Goal: Information Seeking & Learning: Learn about a topic

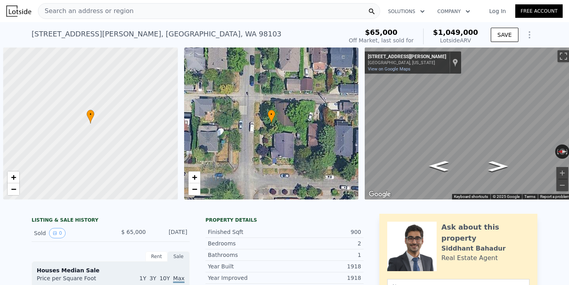
click at [215, 12] on div "Search an address or region" at bounding box center [209, 11] width 342 height 16
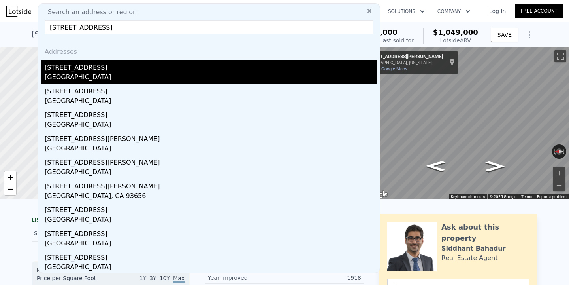
type input "[STREET_ADDRESS]"
click at [126, 72] on div "[STREET_ADDRESS]" at bounding box center [211, 66] width 332 height 13
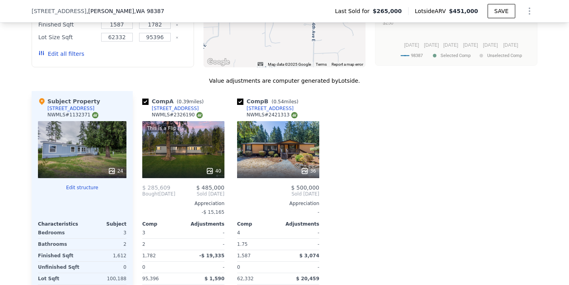
scroll to position [833, 0]
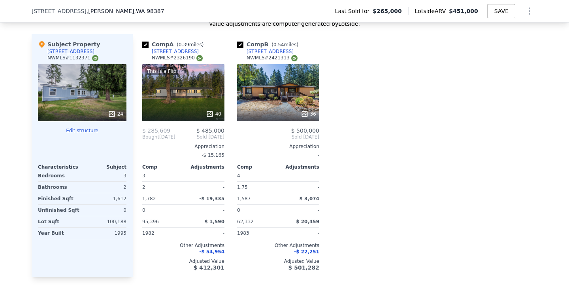
click at [95, 91] on div "24" at bounding box center [82, 92] width 89 height 57
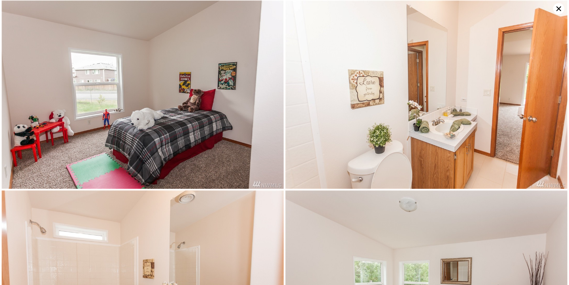
scroll to position [1139, 0]
click at [556, 7] on icon at bounding box center [558, 8] width 11 height 11
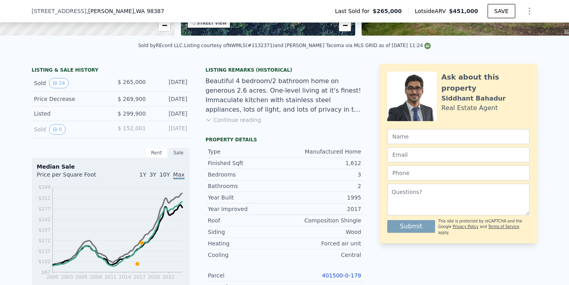
scroll to position [0, 0]
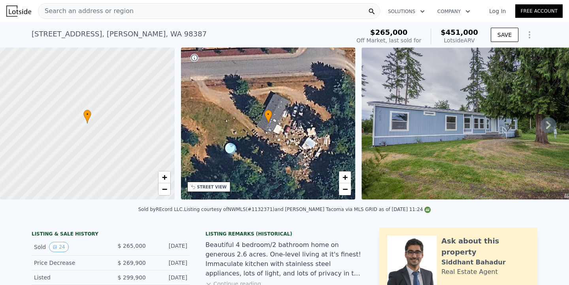
click at [136, 13] on div "Search an address or region" at bounding box center [209, 11] width 342 height 16
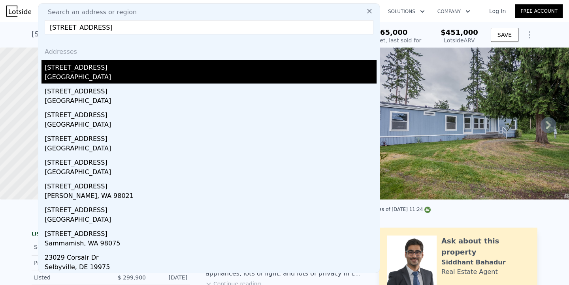
type input "[STREET_ADDRESS]"
click at [114, 66] on div "[STREET_ADDRESS]" at bounding box center [211, 66] width 332 height 13
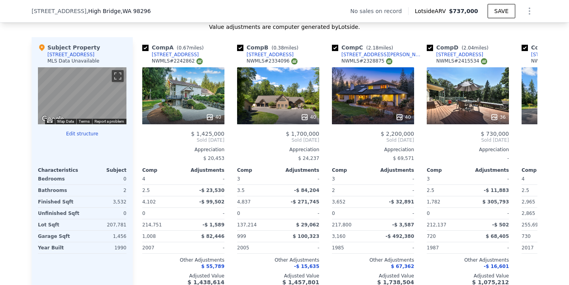
scroll to position [762, 0]
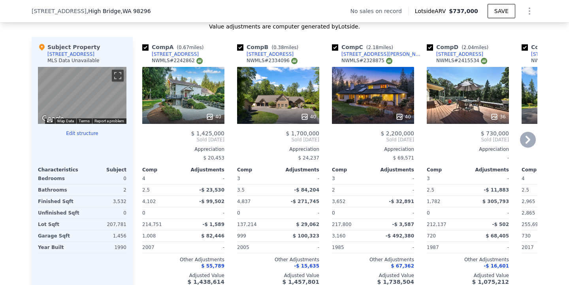
click at [531, 139] on icon at bounding box center [528, 140] width 16 height 16
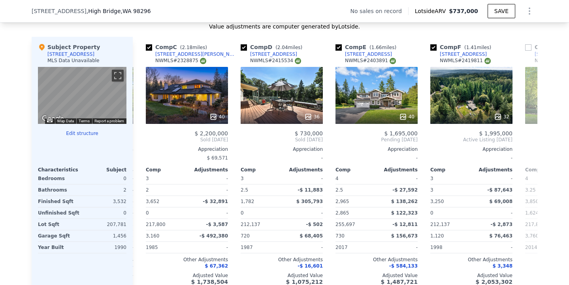
scroll to position [0, 190]
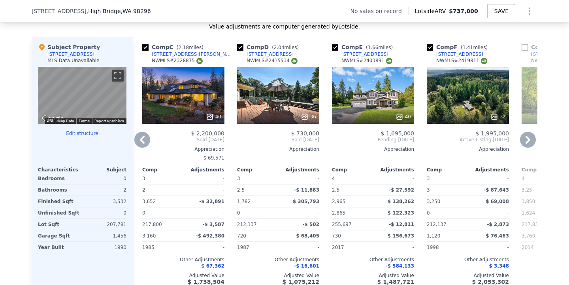
click at [289, 102] on div "36" at bounding box center [278, 95] width 82 height 57
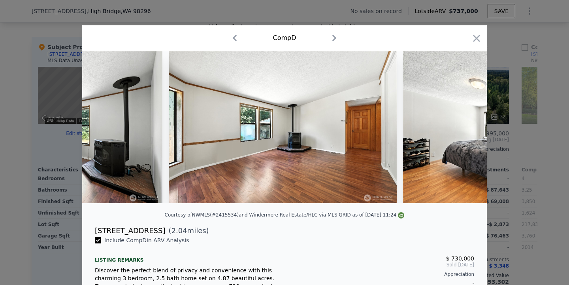
scroll to position [0, 1455]
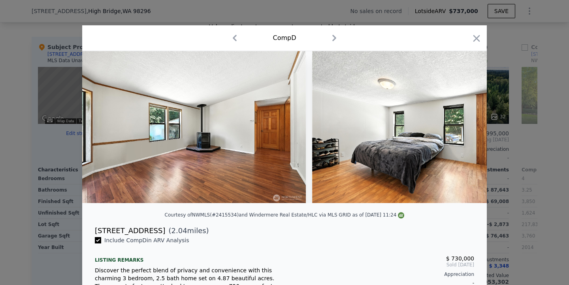
click at [473, 44] on div at bounding box center [476, 40] width 11 height 14
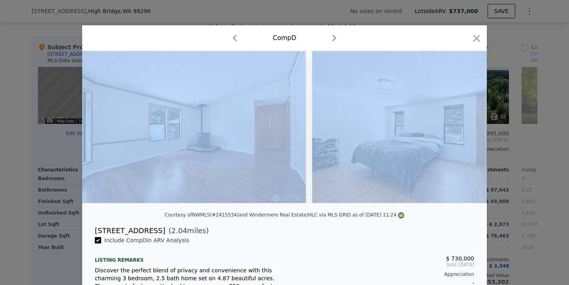
click at [474, 44] on div at bounding box center [476, 40] width 11 height 14
click at [474, 41] on icon "button" at bounding box center [477, 38] width 7 height 7
